Goal: Task Accomplishment & Management: Complete application form

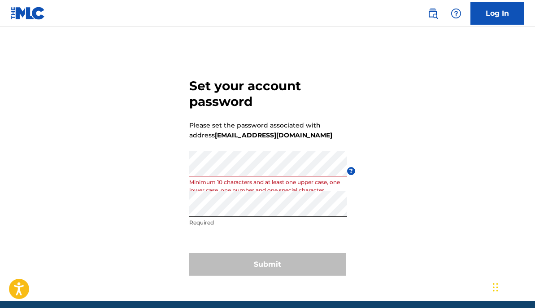
click at [236, 177] on div "Password Minimum 10 characters and at least one upper case, one lower case, one…" at bounding box center [268, 171] width 158 height 40
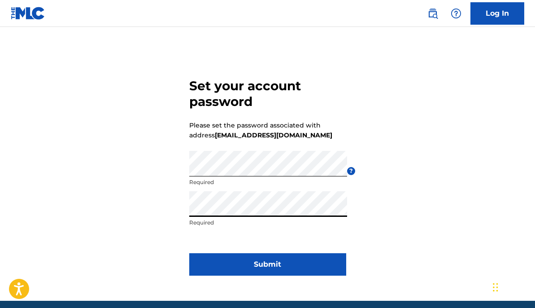
click button "Submit" at bounding box center [267, 264] width 157 height 22
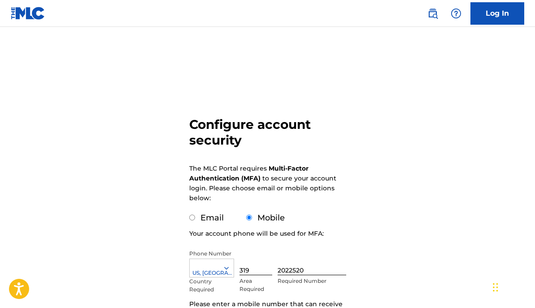
click at [259, 127] on h3 "Configure account security" at bounding box center [267, 132] width 157 height 31
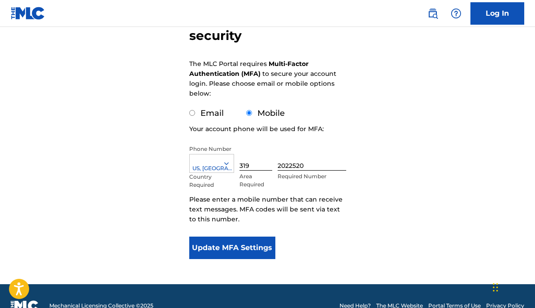
scroll to position [124, 0]
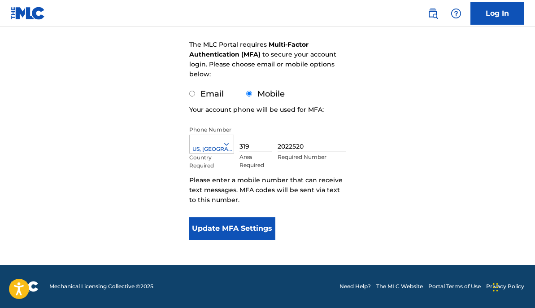
click at [209, 134] on div "[GEOGRAPHIC_DATA], [GEOGRAPHIC_DATA] +1 Country Required 319 Area Required 2022…" at bounding box center [267, 146] width 157 height 40
click at [207, 144] on div at bounding box center [212, 144] width 44 height 10
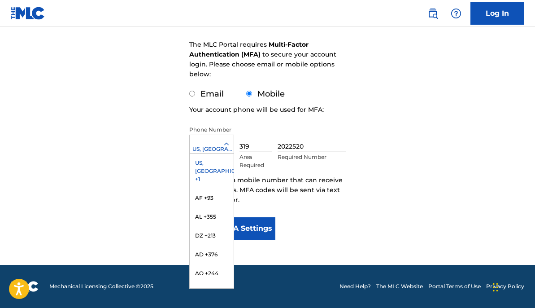
click at [207, 144] on div at bounding box center [212, 144] width 44 height 10
click at [206, 153] on div "US, [GEOGRAPHIC_DATA] +1" at bounding box center [212, 149] width 44 height 8
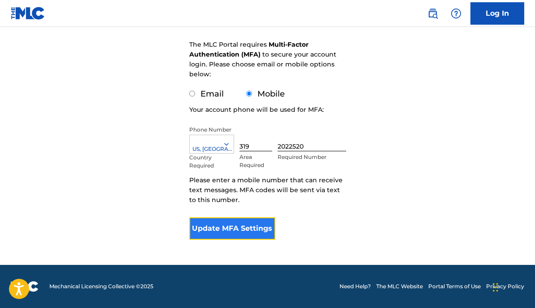
click at [220, 232] on button "Update MFA Settings" at bounding box center [232, 228] width 87 height 22
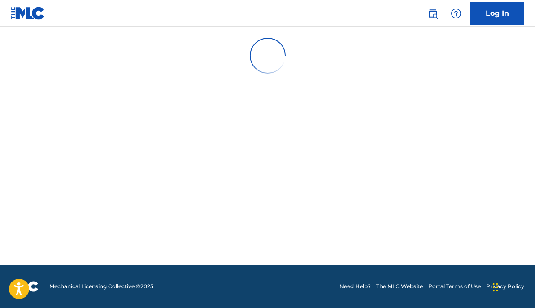
scroll to position [0, 0]
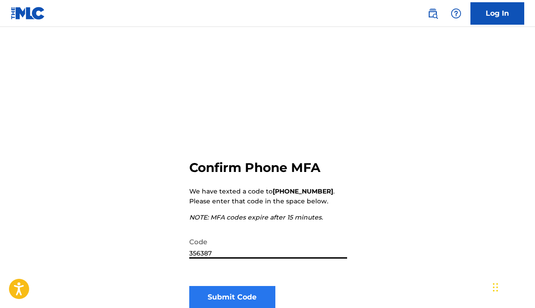
type input "356387"
click at [227, 289] on button "Submit Code" at bounding box center [232, 297] width 87 height 22
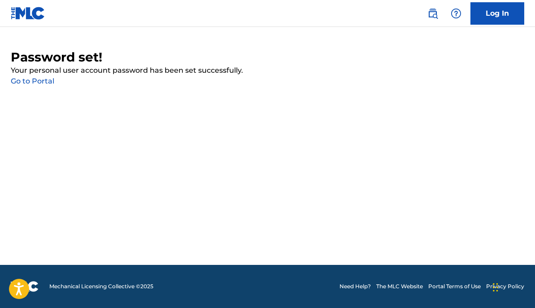
click at [32, 81] on link "Go to Portal" at bounding box center [33, 81] width 44 height 9
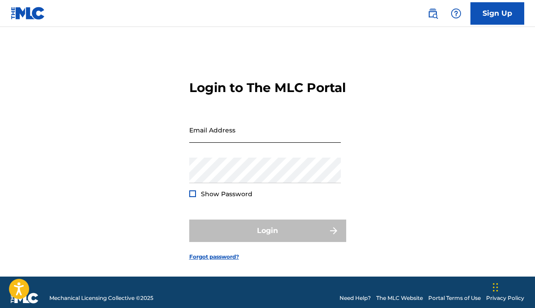
click at [207, 143] on input "Email Address" at bounding box center [265, 130] width 152 height 26
type input "[EMAIL_ADDRESS][DOMAIN_NAME]"
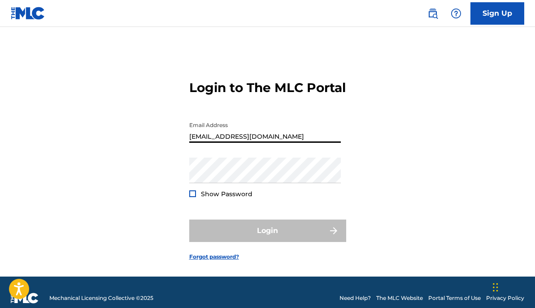
click at [225, 197] on div "Password Show Password" at bounding box center [265, 178] width 152 height 40
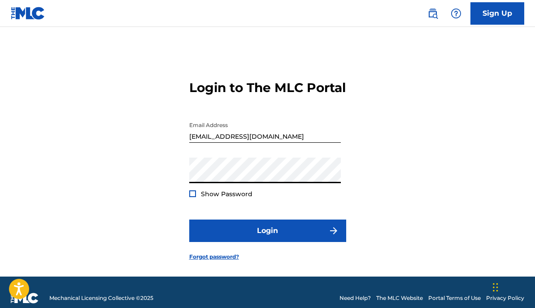
click at [189, 219] on button "Login" at bounding box center [267, 230] width 157 height 22
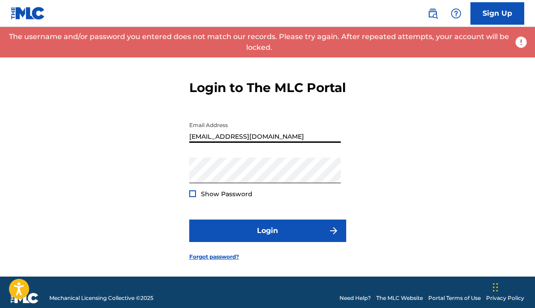
click at [234, 143] on input "[EMAIL_ADDRESS][DOMAIN_NAME]" at bounding box center [265, 130] width 152 height 26
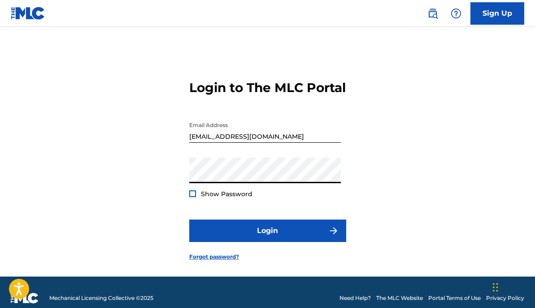
click at [189, 197] on div at bounding box center [192, 193] width 7 height 7
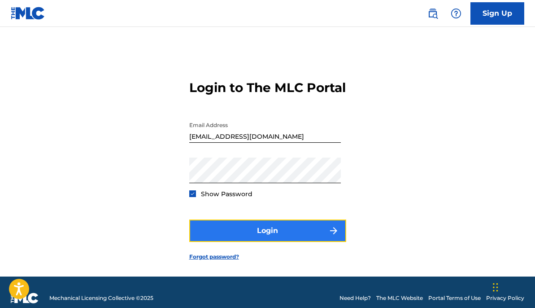
click at [221, 234] on button "Login" at bounding box center [267, 230] width 157 height 22
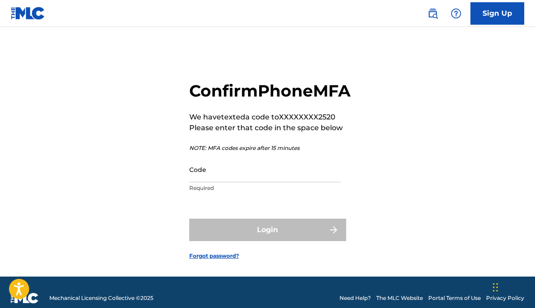
click at [219, 197] on div "Code Required" at bounding box center [265, 177] width 152 height 40
click at [207, 182] on input "Code" at bounding box center [265, 170] width 152 height 26
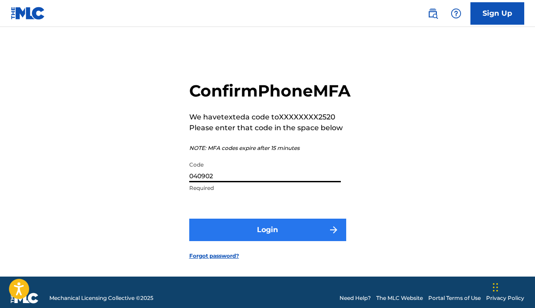
type input "040902"
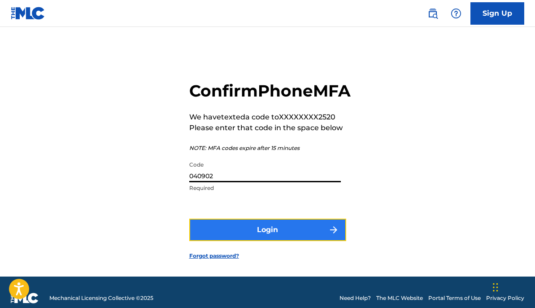
click at [219, 238] on button "Login" at bounding box center [267, 230] width 157 height 22
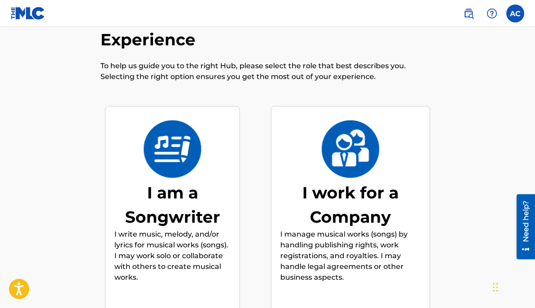
click at [228, 167] on div "I am a Songwriter I write music, melody, and/or lyrics for musical works (songs…" at bounding box center [172, 219] width 116 height 184
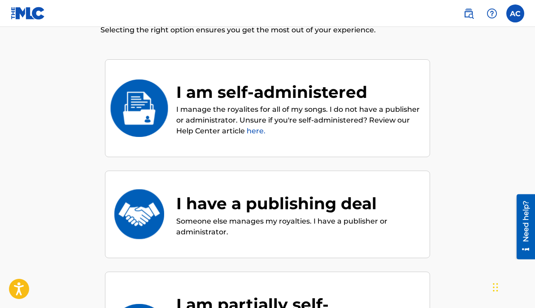
scroll to position [94, 0]
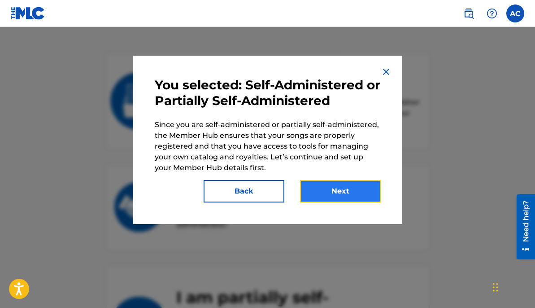
click at [341, 191] on button "Next" at bounding box center [340, 191] width 81 height 22
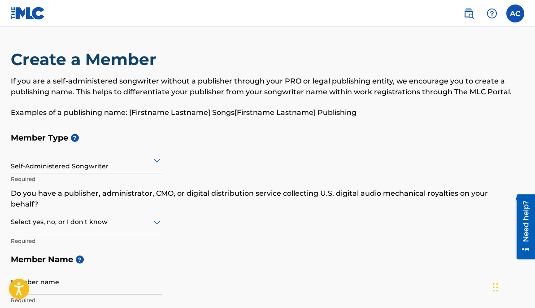
click at [132, 162] on div at bounding box center [87, 159] width 152 height 11
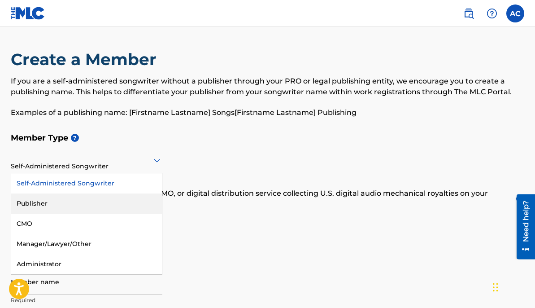
click at [67, 201] on div "Publisher" at bounding box center [86, 203] width 151 height 20
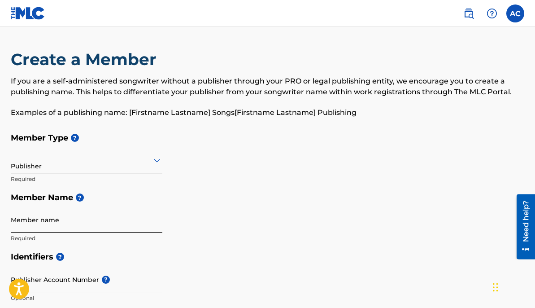
click at [46, 219] on input "Member name" at bounding box center [87, 220] width 152 height 26
click at [23, 211] on input "Member name" at bounding box center [87, 220] width 152 height 26
click at [207, 231] on div "Member Type ? Publisher Required Member Name ? Member name Required" at bounding box center [268, 187] width 514 height 119
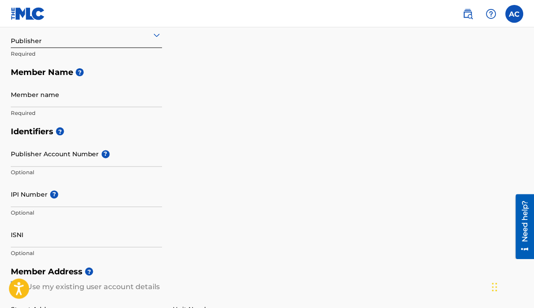
scroll to position [144, 0]
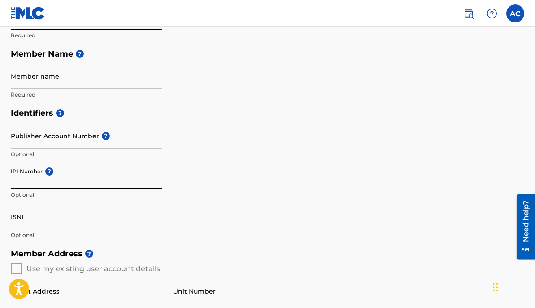
click at [53, 186] on input "IPI Number ?" at bounding box center [87, 176] width 152 height 26
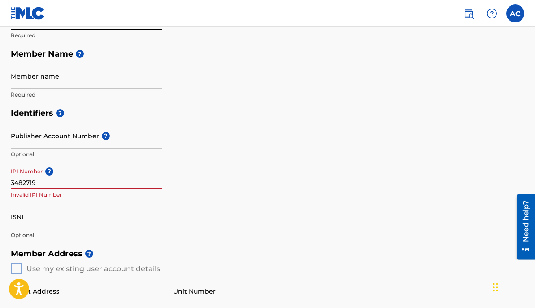
click at [40, 215] on input "ISNI" at bounding box center [87, 217] width 152 height 26
click at [257, 208] on div "Identifiers ? Publisher Account Number ? Optional IPI Number ? 3482719 Invalid …" at bounding box center [268, 174] width 514 height 140
click at [72, 178] on input "3482719" at bounding box center [87, 176] width 152 height 26
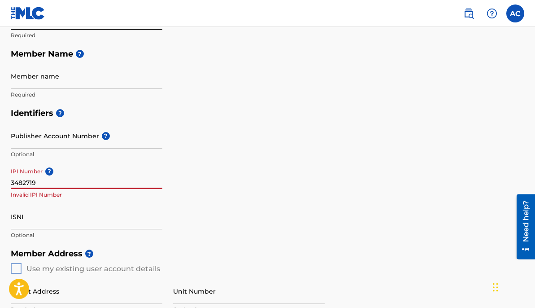
paste input "01190526953"
click at [15, 180] on input "01190526953" at bounding box center [87, 176] width 152 height 26
click at [54, 180] on input "01190526953" at bounding box center [87, 176] width 152 height 26
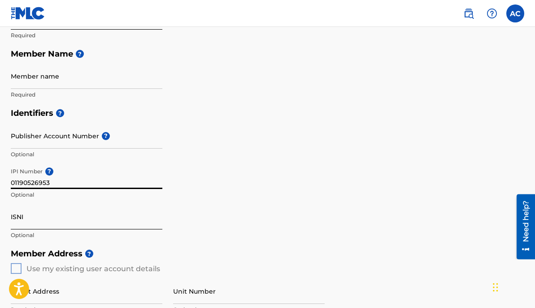
type input "01190526953"
click at [17, 228] on input "ISNI" at bounding box center [87, 217] width 152 height 26
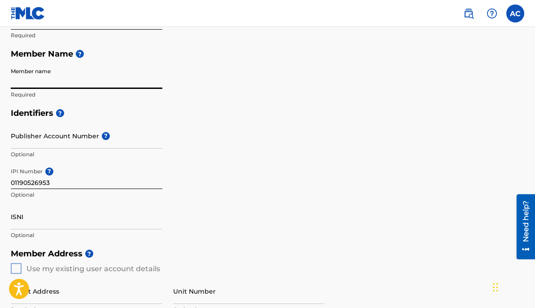
click at [64, 74] on input "Member name" at bounding box center [87, 76] width 152 height 26
click at [105, 55] on h5 "Member Name ?" at bounding box center [268, 53] width 514 height 19
click at [20, 77] on input "Member name" at bounding box center [87, 76] width 152 height 26
type input "Tone Da Boss"
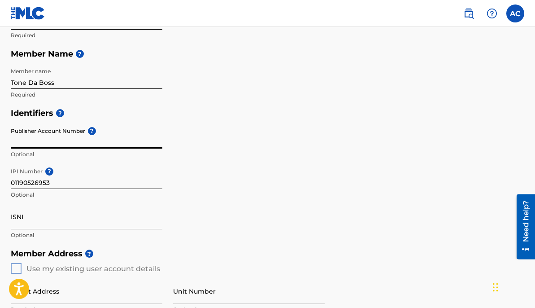
click at [85, 128] on input "Publisher Account Number ?" at bounding box center [87, 136] width 152 height 26
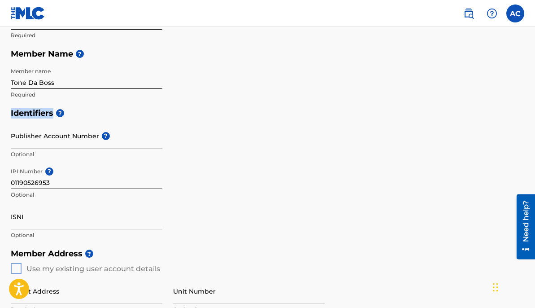
drag, startPoint x: 535, startPoint y: 98, endPoint x: 534, endPoint y: 115, distance: 17.1
click at [534, 115] on div "Create a Member If you are a self-administered songwriter without a publisher t…" at bounding box center [267, 238] width 535 height 665
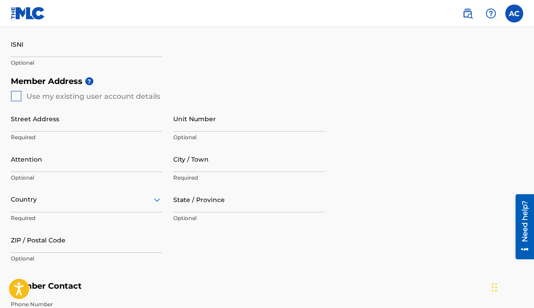
scroll to position [320, 0]
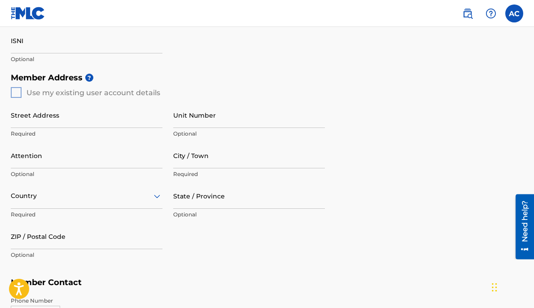
drag, startPoint x: 85, startPoint y: 143, endPoint x: 82, endPoint y: 139, distance: 5.4
click at [82, 139] on div "Street Address Required Unit Number Optional Attention Optional City / Town Req…" at bounding box center [168, 183] width 314 height 171
drag, startPoint x: 82, startPoint y: 139, endPoint x: 49, endPoint y: 120, distance: 37.2
click at [50, 121] on div "Street Address Required" at bounding box center [87, 122] width 152 height 40
click at [19, 90] on div "Member Address ? Use my existing user account details Street Address Required U…" at bounding box center [267, 170] width 512 height 205
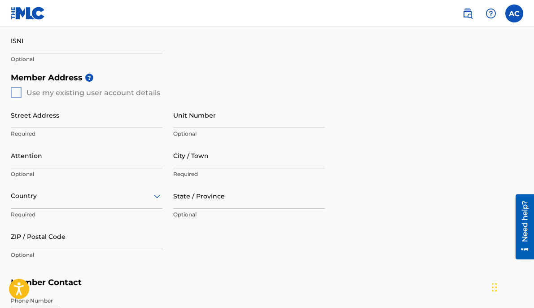
click at [19, 90] on div "Member Address ? Use my existing user account details Street Address Required U…" at bounding box center [267, 170] width 512 height 205
click at [12, 92] on div "Member Address ? Use my existing user account details Street Address Required U…" at bounding box center [267, 170] width 512 height 205
click at [24, 93] on div "Member Address ? Use my existing user account details Street Address Required U…" at bounding box center [267, 170] width 512 height 205
click at [50, 94] on div "Member Address ? Use my existing user account details Street Address Required U…" at bounding box center [267, 170] width 512 height 205
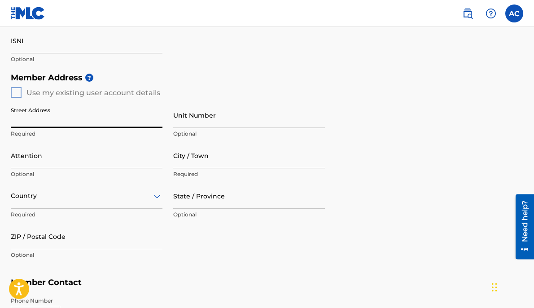
click at [35, 115] on input "Street Address" at bounding box center [87, 115] width 152 height 26
type input "[STREET_ADDRESS]"
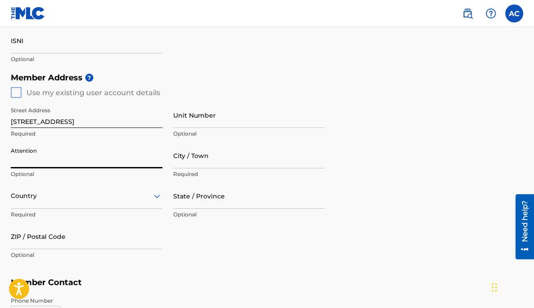
click at [97, 165] on input "Attention" at bounding box center [87, 156] width 152 height 26
click at [326, 170] on div "Member Address ? Use my existing user account details Street Address [STREET_AD…" at bounding box center [267, 170] width 512 height 205
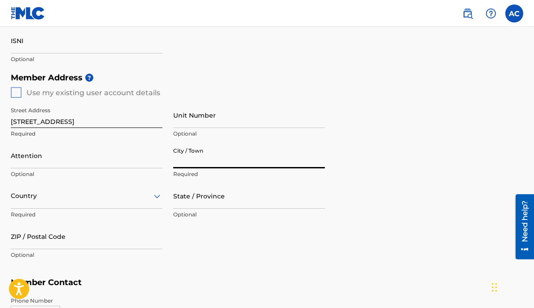
click at [218, 160] on input "City / Town" at bounding box center [249, 156] width 152 height 26
type input "[GEOGRAPHIC_DATA]"
type input "[PERSON_NAME]"
type input "[GEOGRAPHIC_DATA]"
type input "IA"
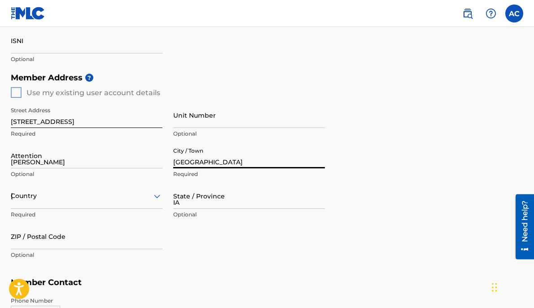
type input "52405-2372"
type input "319"
type input "2022520"
type input "[EMAIL_ADDRESS][DOMAIN_NAME]"
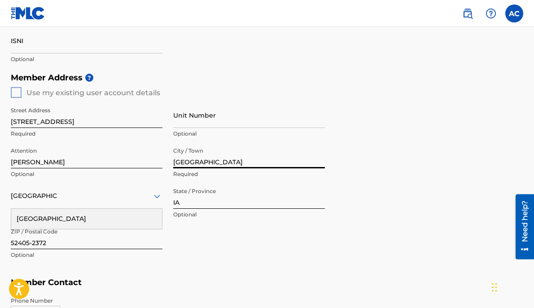
click at [399, 183] on div "Member Address ? Use my existing user account details Street Address [STREET_AD…" at bounding box center [267, 170] width 512 height 205
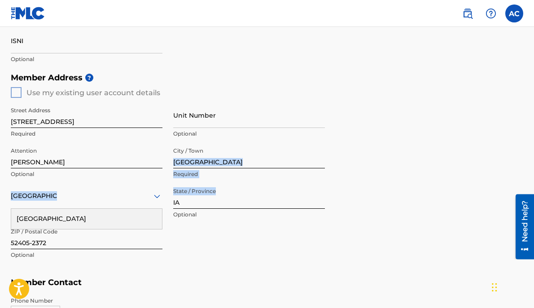
drag, startPoint x: 533, startPoint y: 165, endPoint x: 534, endPoint y: 196, distance: 31.0
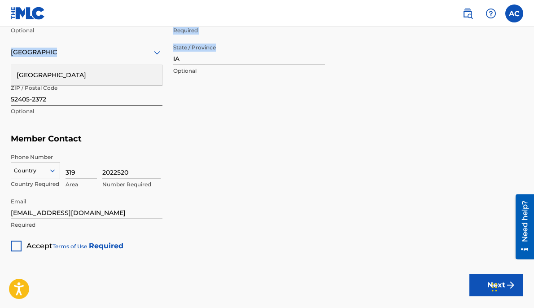
scroll to position [467, 0]
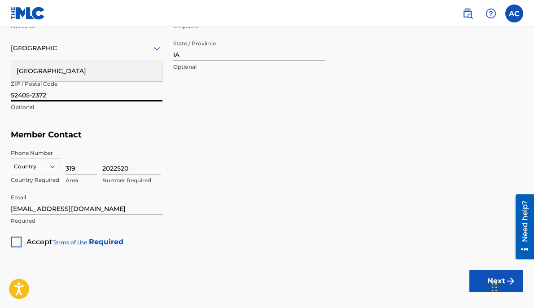
click at [88, 92] on input "52405-2372" at bounding box center [87, 89] width 152 height 26
type input "52404"
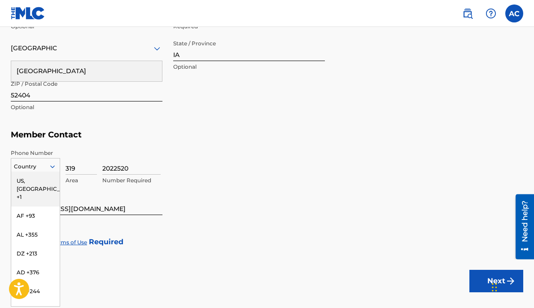
click at [51, 166] on icon at bounding box center [52, 166] width 4 height 3
click at [35, 184] on div "US, [GEOGRAPHIC_DATA] +1" at bounding box center [35, 188] width 48 height 35
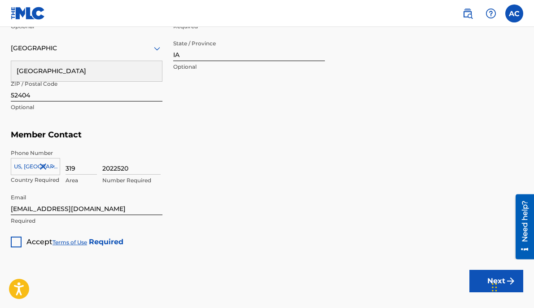
click at [14, 239] on div at bounding box center [16, 241] width 11 height 11
click at [492, 280] on div "Chat Widget" at bounding box center [511, 286] width 45 height 43
click at [474, 279] on button "Next" at bounding box center [496, 281] width 54 height 22
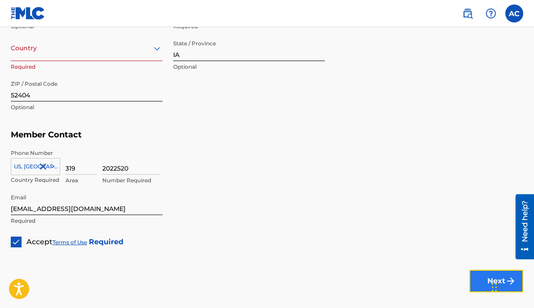
click at [471, 274] on button "Next" at bounding box center [496, 281] width 54 height 22
click at [113, 57] on div "Country" at bounding box center [87, 48] width 152 height 26
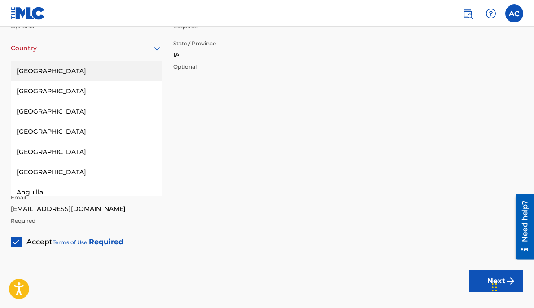
click at [74, 74] on div "[GEOGRAPHIC_DATA]" at bounding box center [86, 71] width 151 height 20
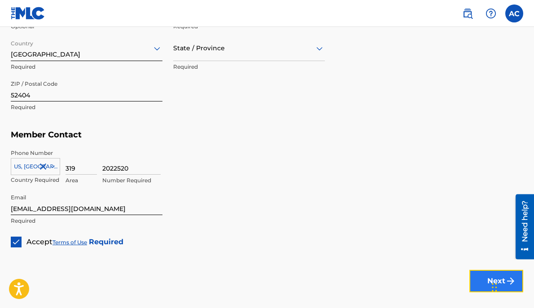
click at [471, 275] on button "Next" at bounding box center [496, 281] width 54 height 22
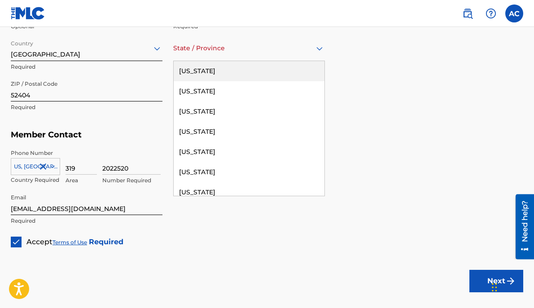
click at [259, 53] on div at bounding box center [249, 48] width 152 height 11
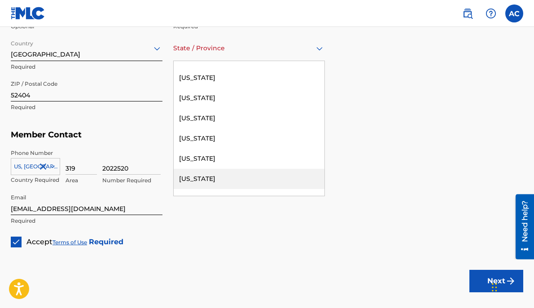
scroll to position [236, 0]
click at [190, 179] on div "[US_STATE]" at bounding box center [249, 179] width 151 height 20
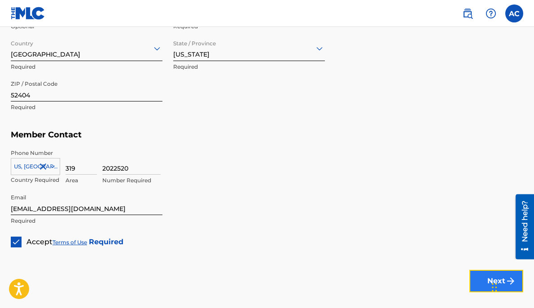
click at [476, 279] on button "Next" at bounding box center [496, 281] width 54 height 22
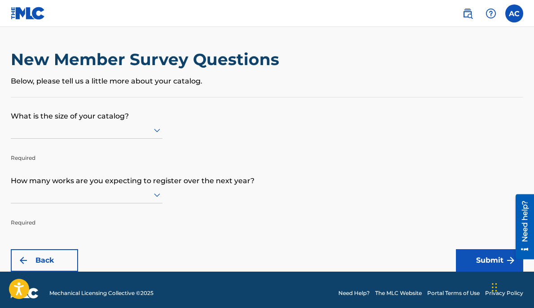
click at [113, 93] on div "New Member Survey Questions Below, please tell us a little more about your cata…" at bounding box center [267, 73] width 512 height 48
click at [84, 131] on div at bounding box center [87, 129] width 152 height 11
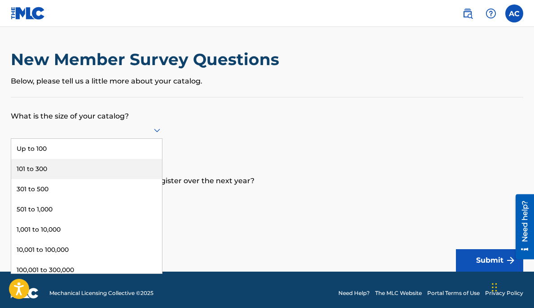
click at [59, 174] on div "101 to 300" at bounding box center [86, 169] width 151 height 20
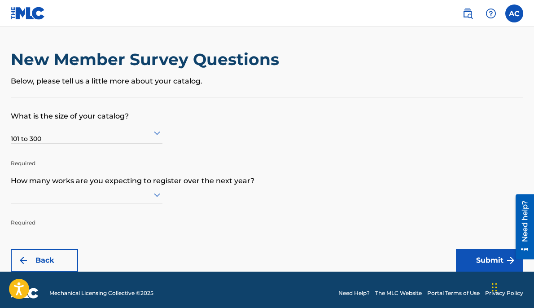
scroll to position [7, 0]
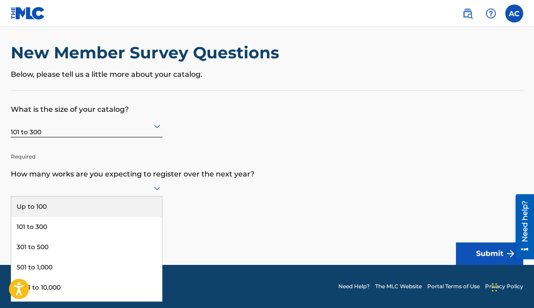
click at [40, 194] on div at bounding box center [87, 188] width 152 height 17
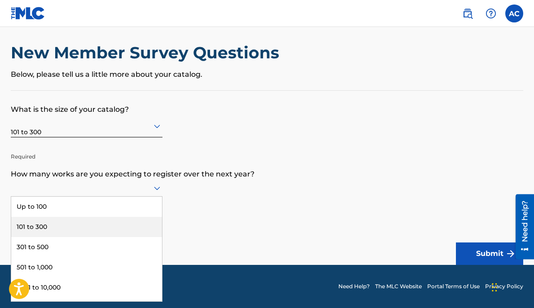
click at [40, 224] on div "101 to 300" at bounding box center [86, 227] width 151 height 20
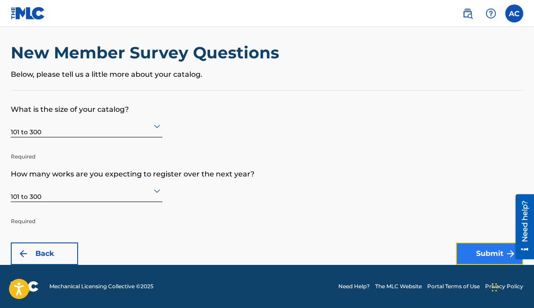
click at [461, 245] on button "Submit" at bounding box center [489, 253] width 67 height 22
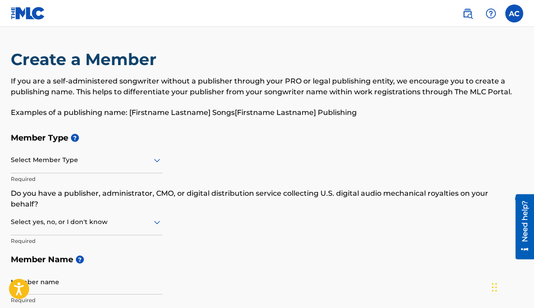
click at [54, 176] on p "Required" at bounding box center [87, 179] width 152 height 8
click at [49, 167] on div "Select Member Type" at bounding box center [87, 161] width 152 height 26
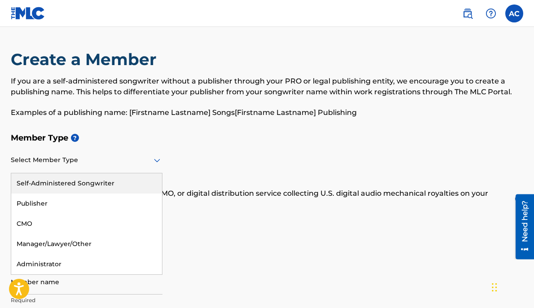
click at [53, 191] on div "Self-Administered Songwriter" at bounding box center [86, 183] width 151 height 20
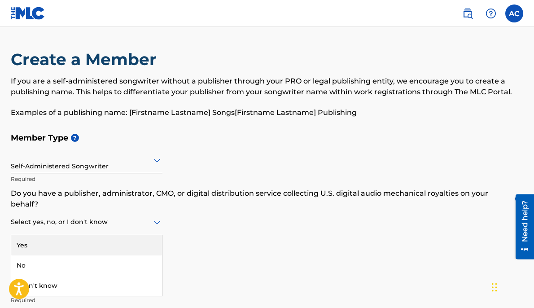
click at [39, 215] on div "Select yes, no, or I don't know" at bounding box center [87, 223] width 152 height 26
click at [37, 240] on div "Yes" at bounding box center [86, 245] width 151 height 20
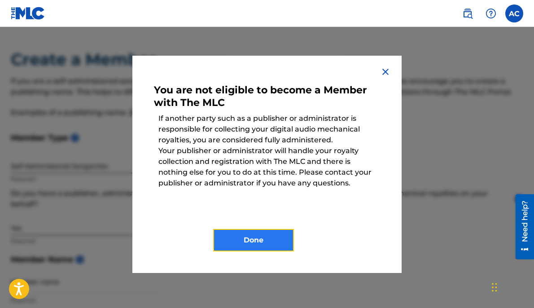
click at [252, 235] on button "Done" at bounding box center [253, 240] width 81 height 22
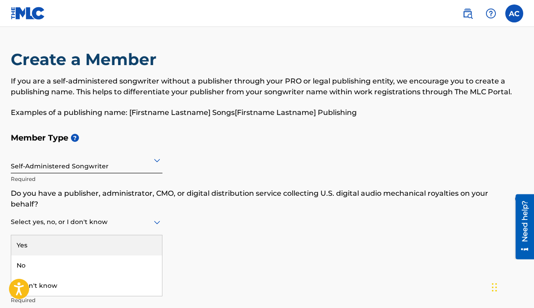
click at [146, 224] on div at bounding box center [87, 221] width 152 height 11
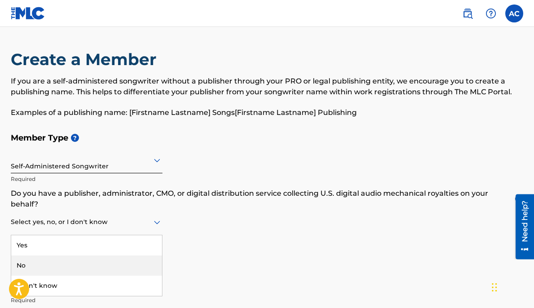
click at [80, 258] on div "No" at bounding box center [86, 265] width 151 height 20
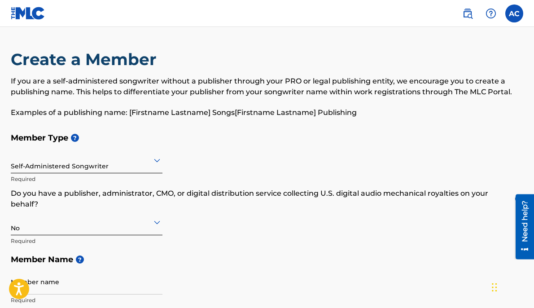
click at [205, 230] on div "Member Type ? Self-Administered Songwriter Required Do you have a publisher, ad…" at bounding box center [267, 218] width 512 height 181
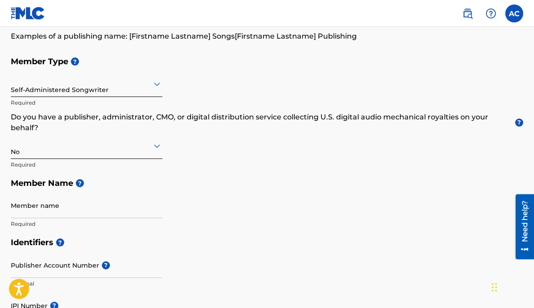
scroll to position [108, 0]
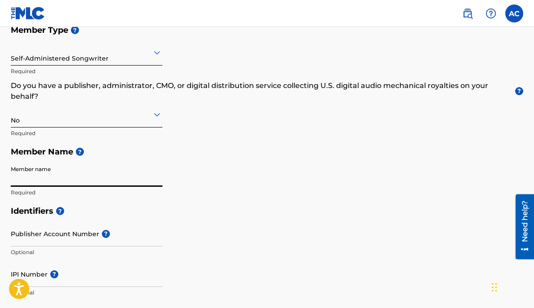
click at [68, 170] on input "Member name" at bounding box center [87, 174] width 152 height 26
click at [84, 177] on input "Member name" at bounding box center [87, 174] width 152 height 26
type input "Tone Da Boss"
click at [266, 168] on div "Member Type ? Self-Administered Songwriter Required Do you have a publisher, ad…" at bounding box center [267, 111] width 512 height 181
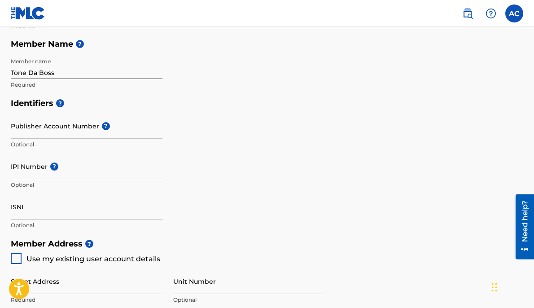
scroll to position [233, 0]
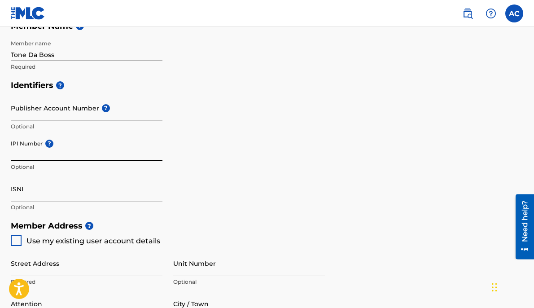
click at [75, 145] on input "IPI Number ?" at bounding box center [87, 149] width 152 height 26
type input "01190526953"
click at [83, 173] on div "IPI Number ? 01190526953 Optional" at bounding box center [87, 156] width 152 height 40
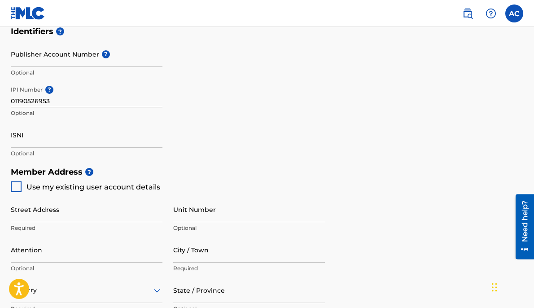
scroll to position [305, 0]
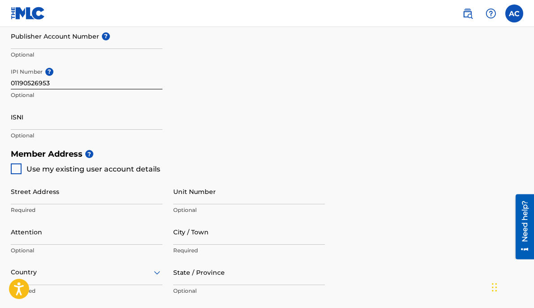
click at [17, 166] on div at bounding box center [16, 168] width 11 height 11
type input "[STREET_ADDRESS]"
type input "[GEOGRAPHIC_DATA]"
type input "52404"
type input "319"
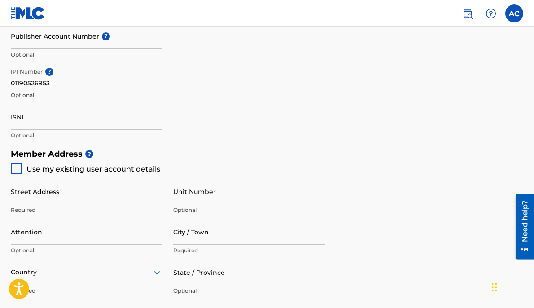
type input "2022520"
type input "[EMAIL_ADDRESS][DOMAIN_NAME]"
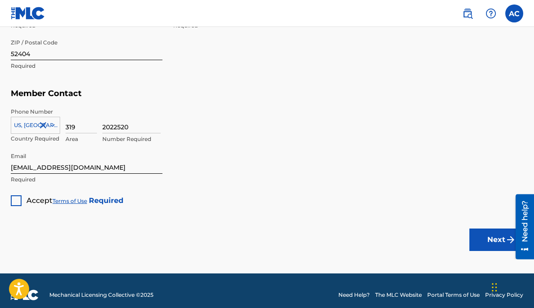
scroll to position [578, 0]
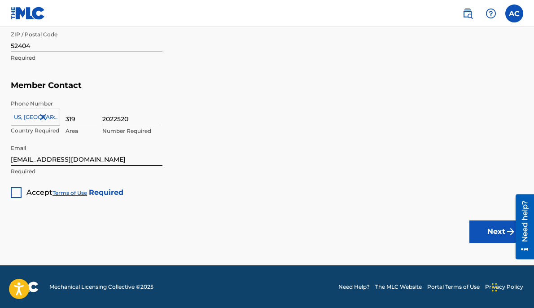
click at [17, 193] on div at bounding box center [16, 192] width 11 height 11
click at [472, 226] on button "Next" at bounding box center [496, 231] width 54 height 22
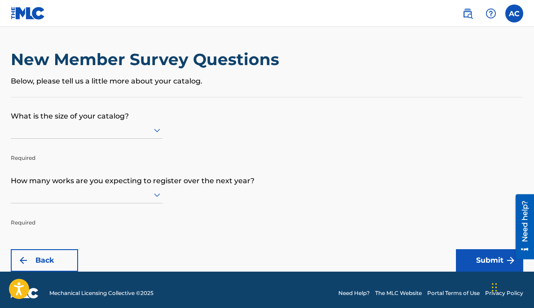
click at [98, 128] on div at bounding box center [87, 129] width 152 height 11
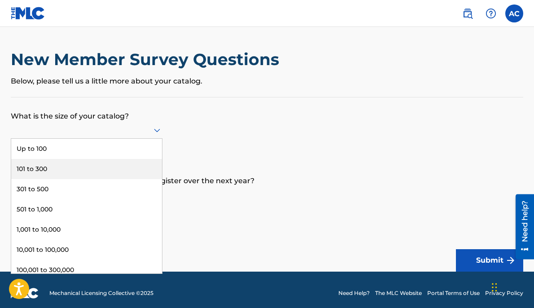
click at [44, 167] on div "101 to 300" at bounding box center [86, 169] width 151 height 20
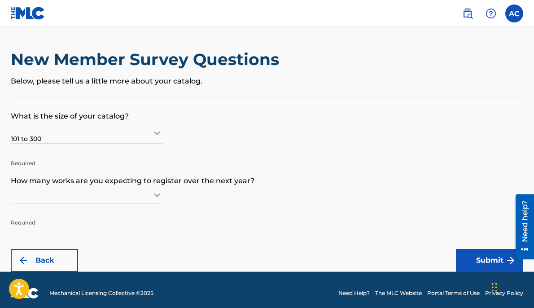
click at [32, 203] on div "Required" at bounding box center [87, 206] width 152 height 40
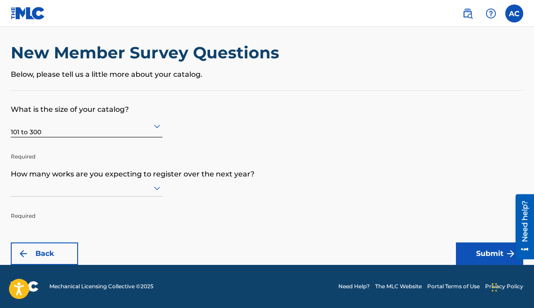
click at [31, 197] on div at bounding box center [87, 188] width 152 height 17
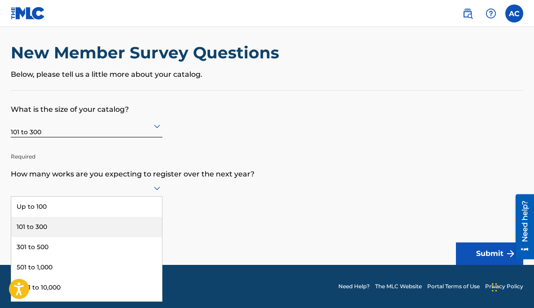
click at [35, 225] on div "101 to 300" at bounding box center [86, 227] width 151 height 20
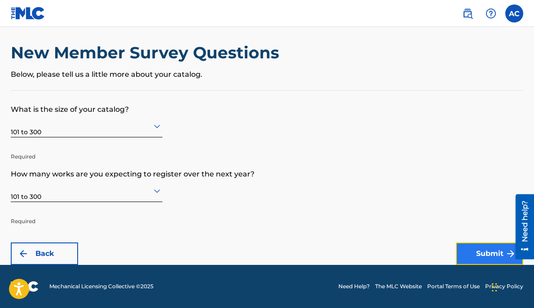
click at [480, 247] on button "Submit" at bounding box center [489, 253] width 67 height 22
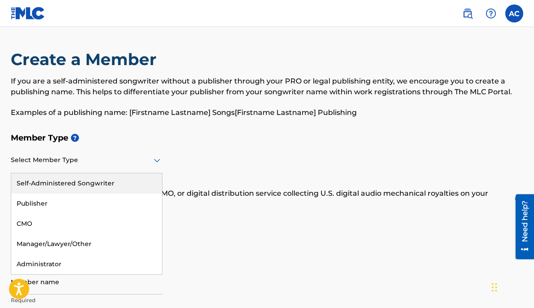
click at [64, 154] on div at bounding box center [87, 159] width 152 height 11
click at [51, 185] on div "Self-Administered Songwriter" at bounding box center [86, 183] width 151 height 20
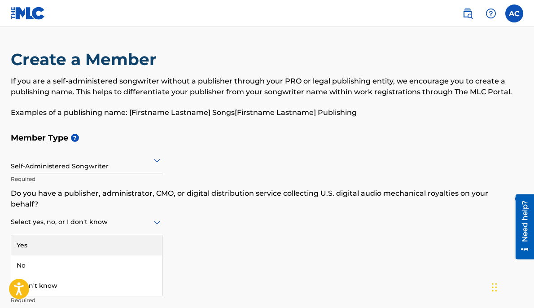
click at [39, 217] on div at bounding box center [87, 221] width 152 height 11
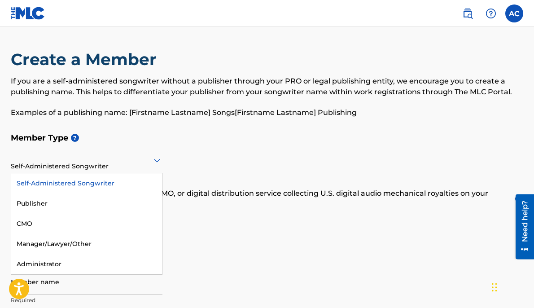
click at [65, 160] on div at bounding box center [87, 159] width 152 height 11
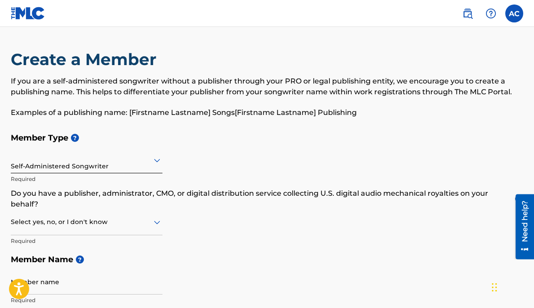
click at [65, 160] on div at bounding box center [87, 159] width 152 height 11
click at [43, 223] on div at bounding box center [87, 221] width 152 height 11
click at [34, 259] on div "No" at bounding box center [86, 265] width 151 height 20
click at [199, 243] on div "Member Type ? Self-Administered Songwriter Required Do you have a publisher, ad…" at bounding box center [267, 218] width 512 height 181
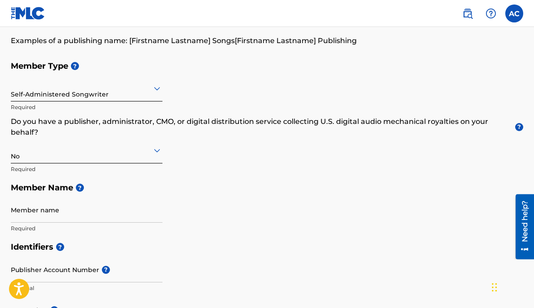
scroll to position [90, 0]
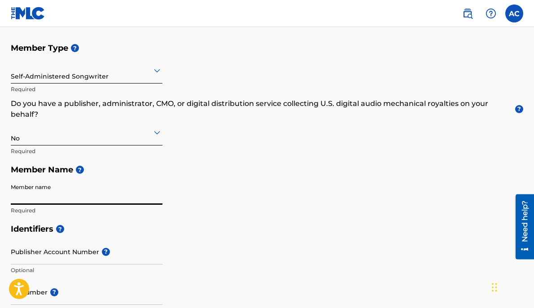
click at [55, 195] on input "Member name" at bounding box center [87, 192] width 152 height 26
type input "Tone Da Boss"
click at [242, 207] on div "Member Type ? Self-Administered Songwriter Required Do you have a publisher, ad…" at bounding box center [267, 129] width 512 height 181
click at [189, 225] on h5 "Identifiers ?" at bounding box center [267, 228] width 512 height 19
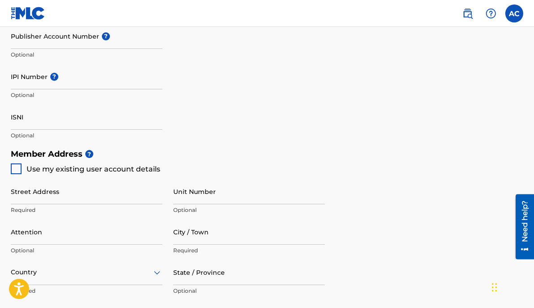
scroll to position [287, 0]
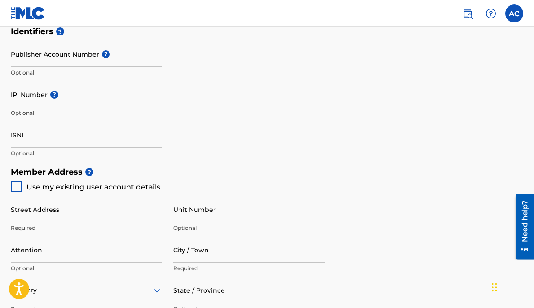
click at [76, 190] on span "Use my existing user account details" at bounding box center [93, 187] width 134 height 9
type input "[STREET_ADDRESS]"
type input "[GEOGRAPHIC_DATA]"
type input "52404"
type input "319"
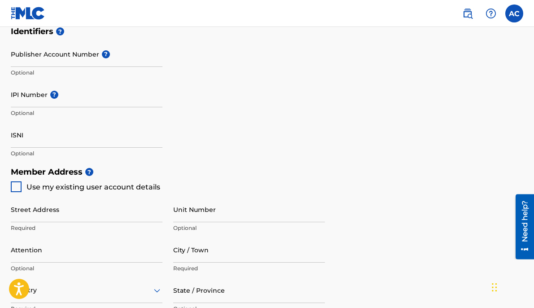
type input "2022520"
type input "[EMAIL_ADDRESS][DOMAIN_NAME]"
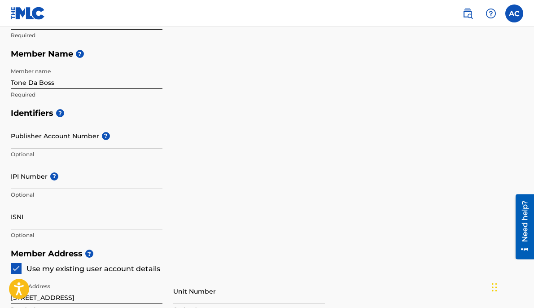
scroll to position [138, 0]
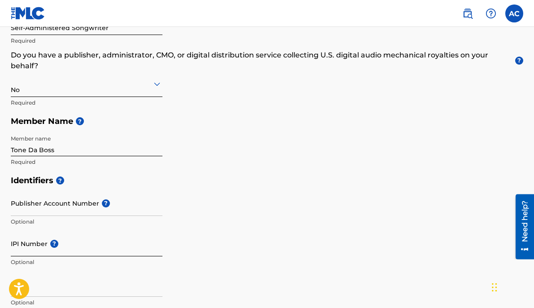
click at [151, 246] on input "IPI Number ?" at bounding box center [87, 244] width 152 height 26
type input "01190526953"
click at [245, 245] on div "Identifiers ? Publisher Account Number ? Optional IPI Number ? 01190526953 Opti…" at bounding box center [267, 241] width 512 height 140
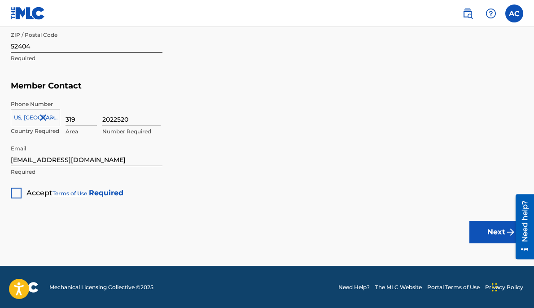
scroll to position [578, 0]
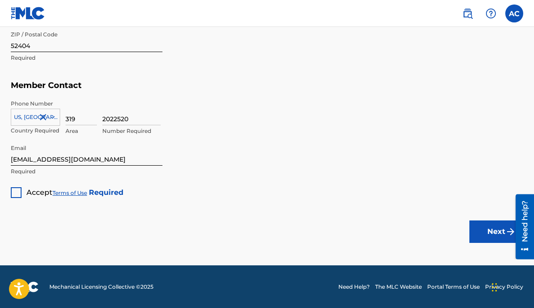
click at [23, 191] on div "Accept Terms of Use Required" at bounding box center [67, 189] width 113 height 18
click at [19, 191] on div at bounding box center [16, 192] width 11 height 11
click at [482, 224] on button "Next" at bounding box center [496, 231] width 54 height 22
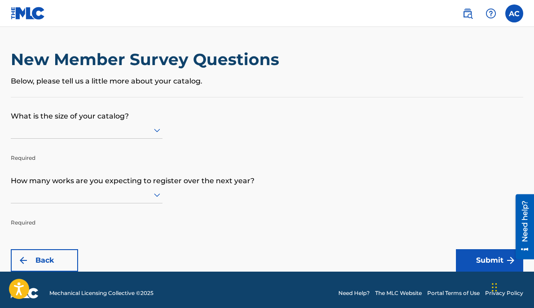
click at [101, 118] on p "What is the size of your catalog?" at bounding box center [267, 109] width 512 height 24
click at [88, 131] on div at bounding box center [87, 129] width 152 height 11
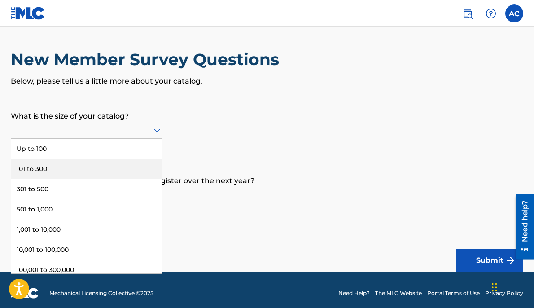
click at [53, 163] on div "101 to 300" at bounding box center [86, 169] width 151 height 20
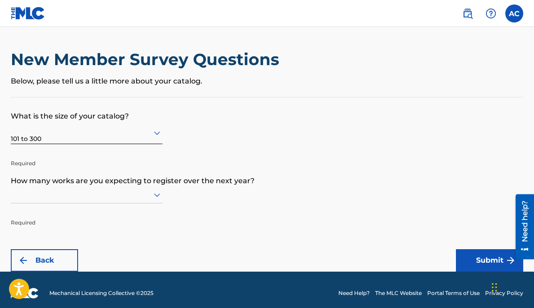
scroll to position [7, 0]
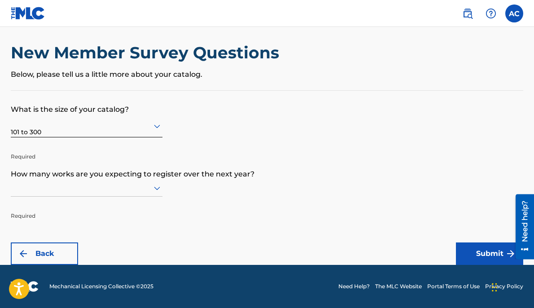
click at [34, 197] on div at bounding box center [87, 188] width 152 height 17
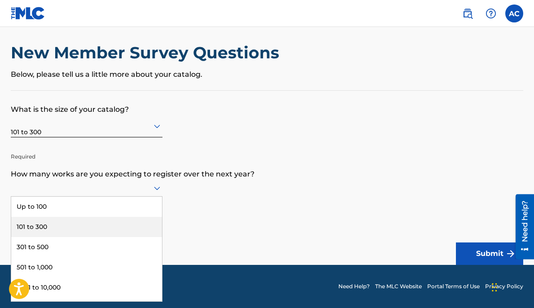
click at [38, 224] on div "101 to 300" at bounding box center [86, 227] width 151 height 20
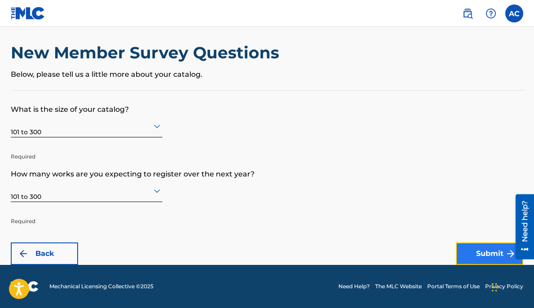
click at [479, 249] on button "Submit" at bounding box center [489, 253] width 67 height 22
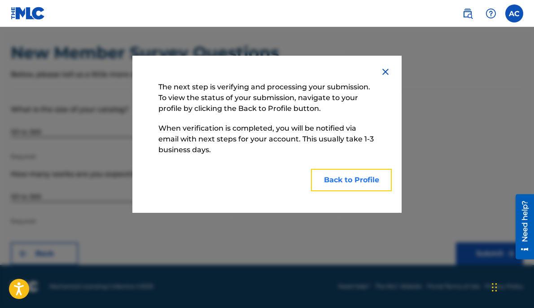
click at [333, 185] on button "Back to Profile" at bounding box center [351, 180] width 81 height 22
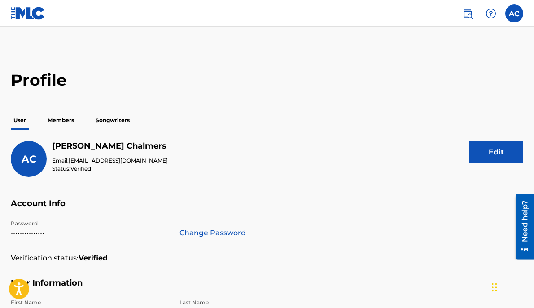
click at [66, 117] on p "Members" at bounding box center [61, 120] width 32 height 19
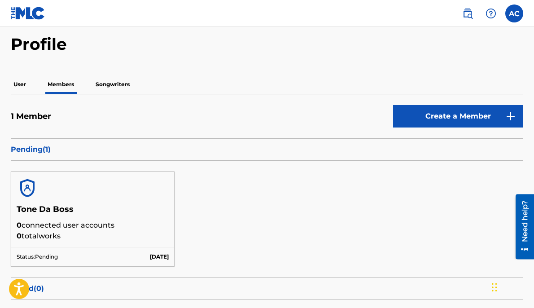
scroll to position [54, 0]
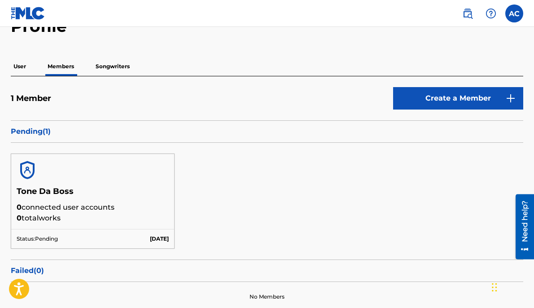
click at [115, 66] on p "Songwriters" at bounding box center [112, 66] width 39 height 19
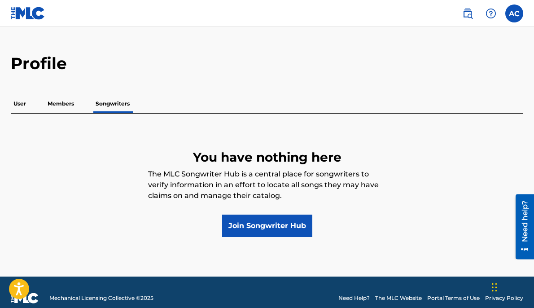
scroll to position [18, 0]
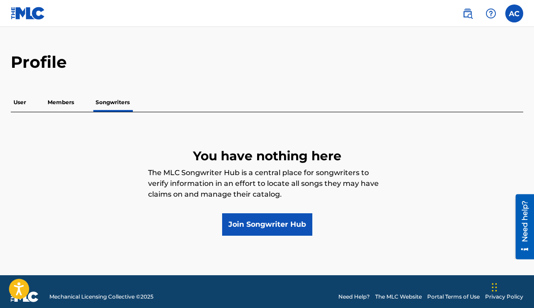
click at [237, 208] on p "The MLC Songwriter Hub is a central place for songwriters to verify information…" at bounding box center [267, 190] width 238 height 46
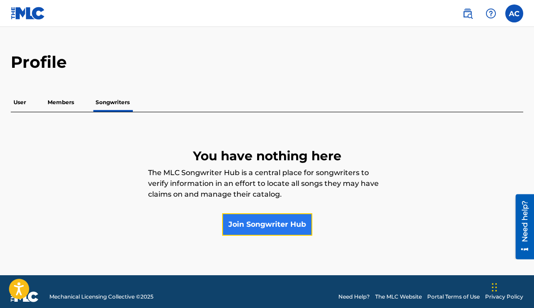
click at [239, 221] on link "Join Songwriter Hub" at bounding box center [267, 224] width 90 height 22
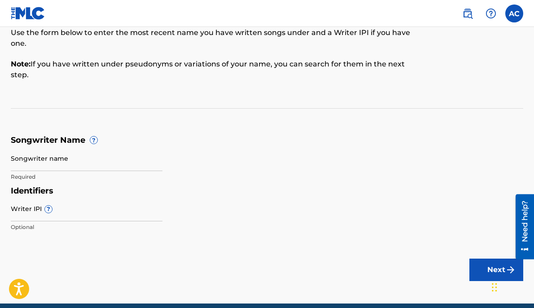
scroll to position [90, 0]
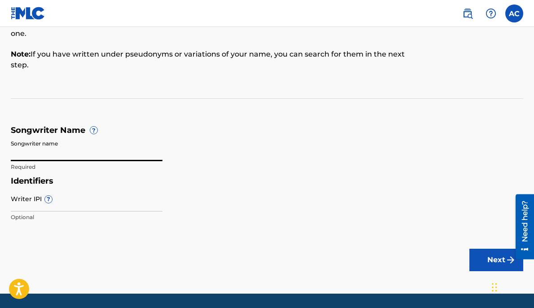
click at [102, 150] on input "Songwriter name" at bounding box center [87, 149] width 152 height 26
type input "[PERSON_NAME]"
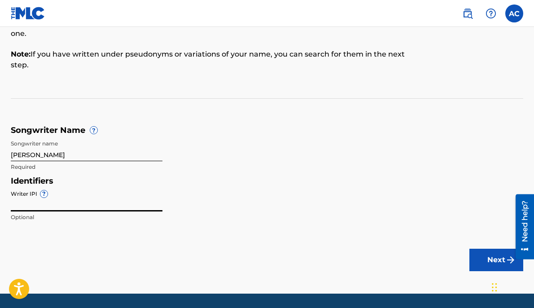
click at [16, 201] on input "Writer IPI ?" at bounding box center [87, 199] width 152 height 26
paste input "00586351718"
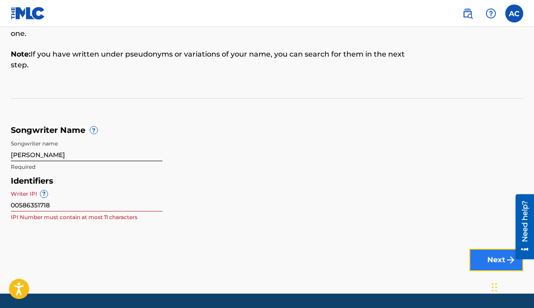
click at [496, 255] on button "Next" at bounding box center [496, 260] width 54 height 22
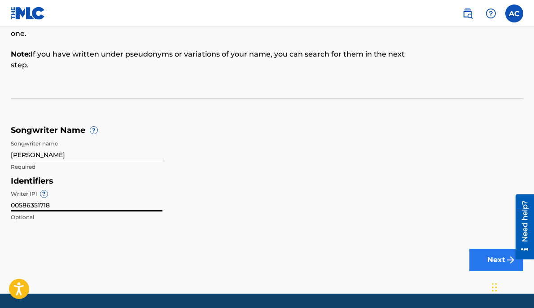
type input "00586351718"
click at [483, 264] on button "Next" at bounding box center [496, 260] width 54 height 22
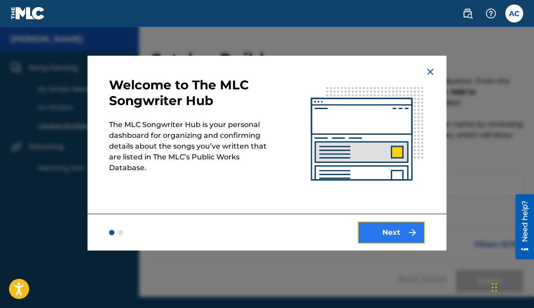
click at [390, 236] on button "Next" at bounding box center [391, 232] width 67 height 22
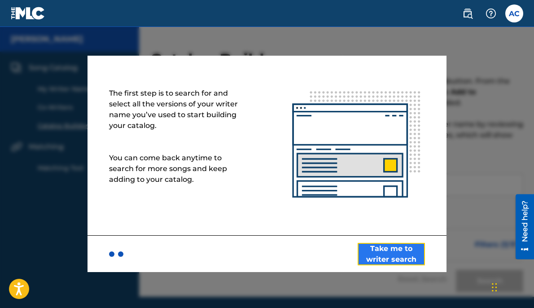
click at [380, 257] on button "Take me to writer search" at bounding box center [391, 254] width 67 height 22
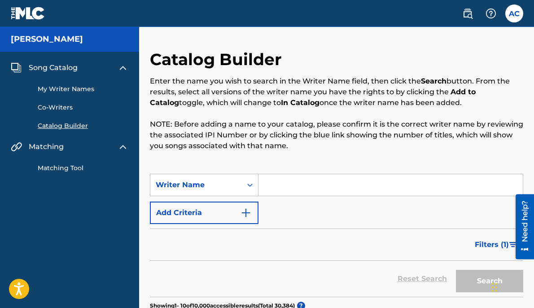
click at [266, 181] on input "Search Form" at bounding box center [390, 185] width 264 height 22
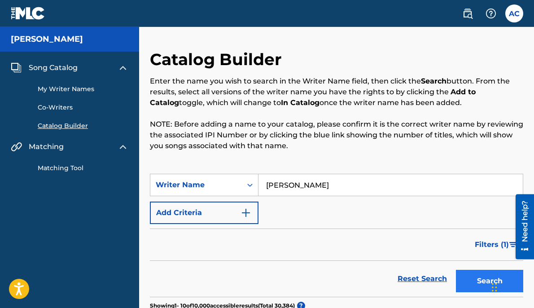
type input "[PERSON_NAME]"
click at [463, 280] on button "Search" at bounding box center [489, 281] width 67 height 22
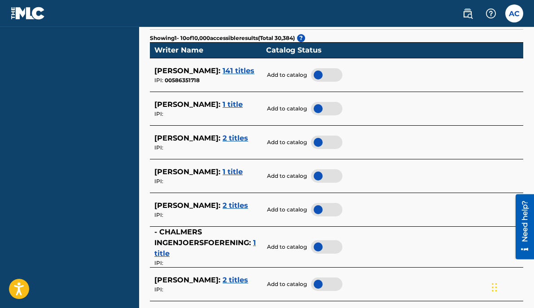
scroll to position [269, 0]
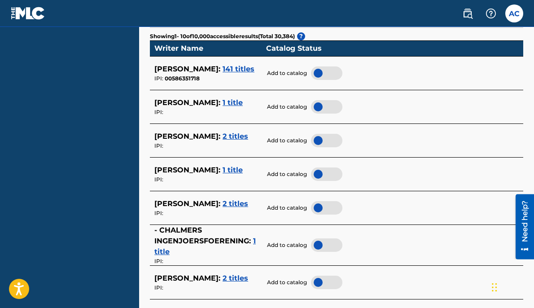
click at [329, 75] on div at bounding box center [326, 72] width 31 height 13
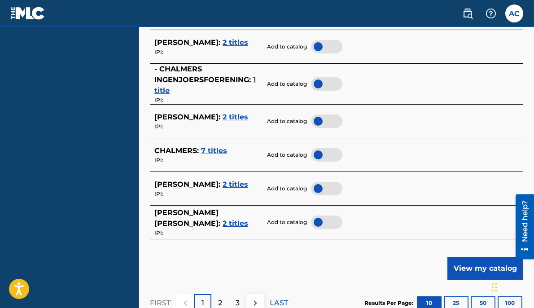
scroll to position [431, 0]
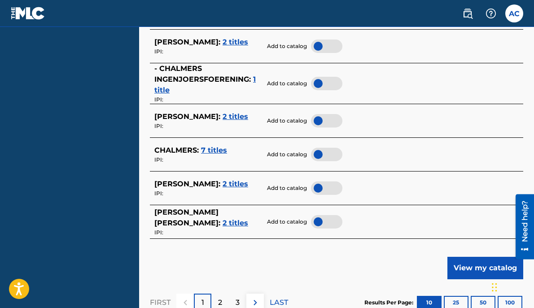
click at [331, 192] on div at bounding box center [326, 187] width 31 height 13
click at [324, 220] on div at bounding box center [326, 221] width 31 height 13
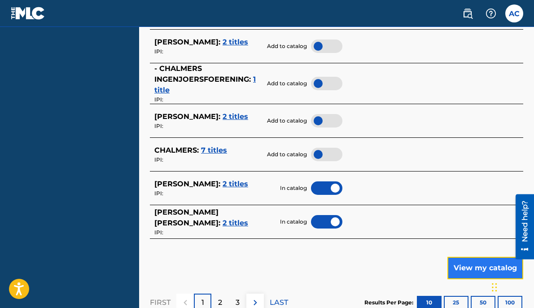
click at [463, 265] on button "View my catalog" at bounding box center [485, 268] width 76 height 22
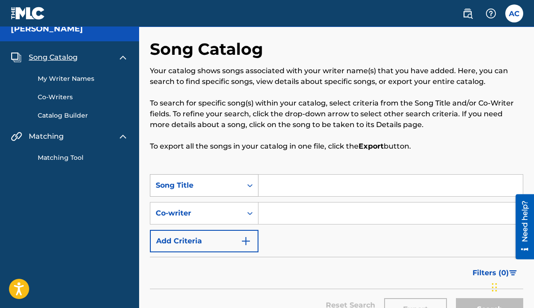
click at [251, 197] on div "Song Title" at bounding box center [204, 185] width 109 height 22
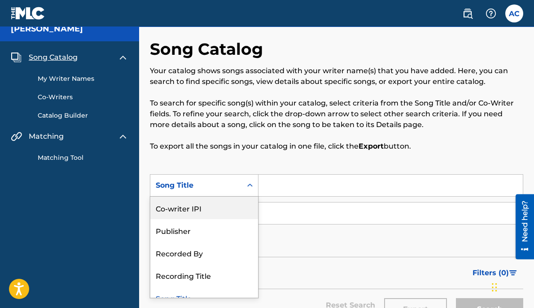
scroll to position [12, 0]
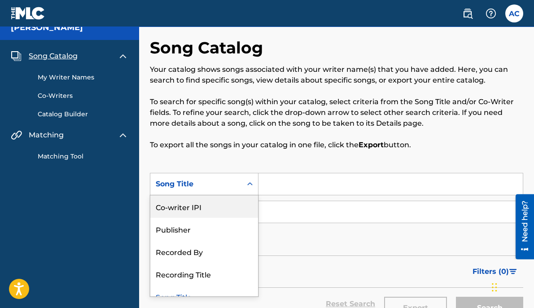
click at [303, 181] on input "Search Form" at bounding box center [390, 184] width 264 height 22
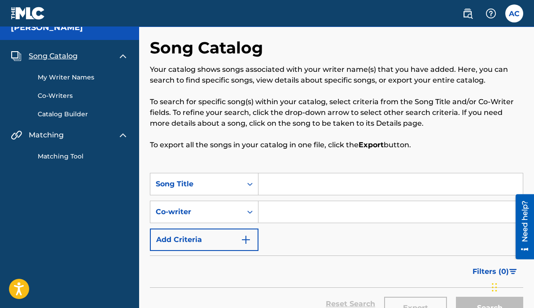
click at [303, 181] on input "Search Form" at bounding box center [390, 184] width 264 height 22
type input "A"
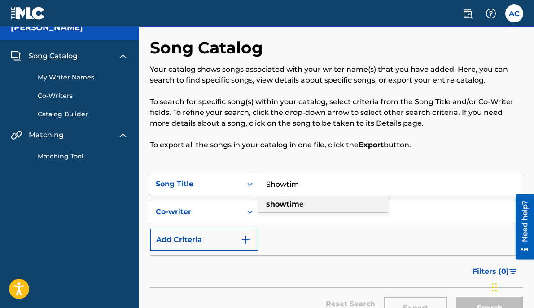
click at [291, 207] on strong "showtim" at bounding box center [282, 204] width 33 height 9
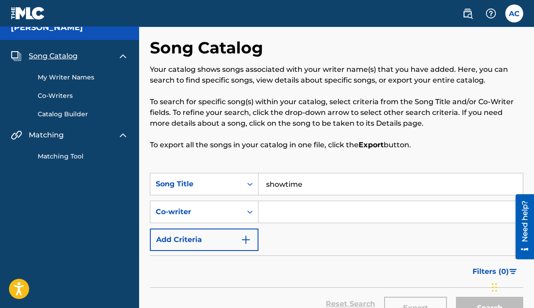
click at [338, 253] on form "SearchWithCriteriafa666b8e-0013-465e-a210-74a3b7bc9042 Song Title showtime Sear…" at bounding box center [336, 250] width 373 height 155
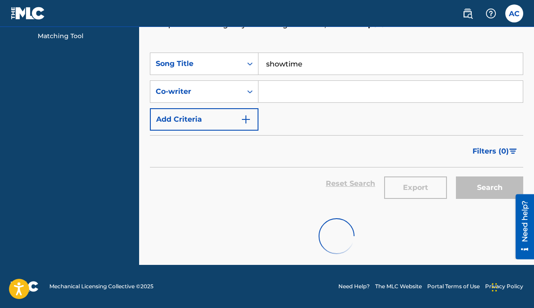
scroll to position [116, 0]
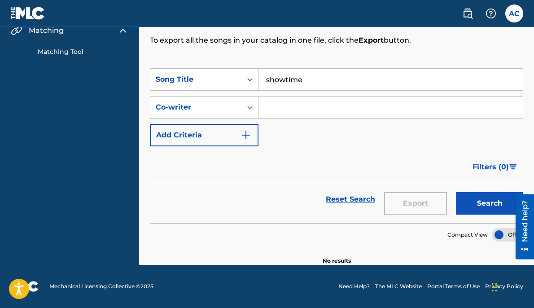
click at [314, 78] on input "showtime" at bounding box center [390, 80] width 264 height 22
click at [298, 96] on strong "my" at bounding box center [304, 99] width 12 height 9
click at [474, 197] on button "Search" at bounding box center [489, 203] width 67 height 22
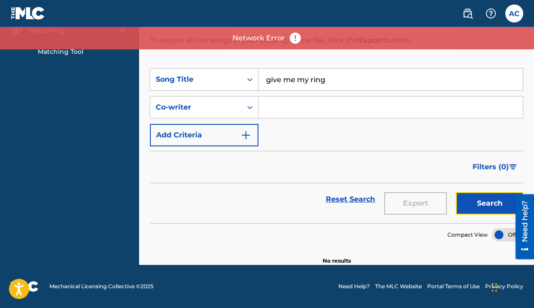
drag, startPoint x: 470, startPoint y: 197, endPoint x: 389, endPoint y: 129, distance: 106.4
click at [389, 129] on form "SearchWithCriteriafa666b8e-0013-465e-a210-74a3b7bc9042 Song Title give me my ri…" at bounding box center [336, 145] width 373 height 155
click at [469, 202] on button "Search" at bounding box center [489, 203] width 67 height 22
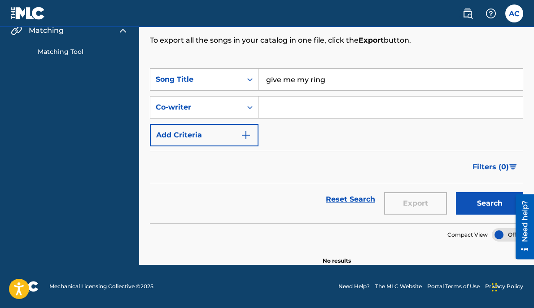
click at [284, 80] on input "give me my ring" at bounding box center [390, 80] width 264 height 22
type input "gime my ring"
click at [295, 81] on input "gime my ring" at bounding box center [390, 80] width 264 height 22
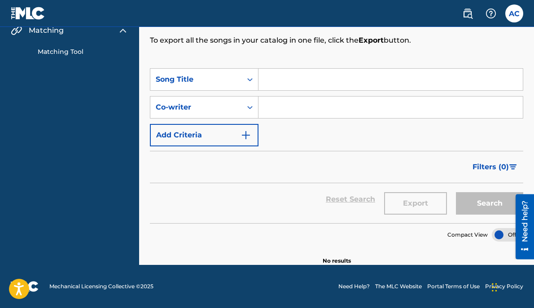
click at [88, 60] on div "Song Catalog My Writer Names Co-Writers Catalog Builder Matching Matching Tool" at bounding box center [69, 1] width 139 height 132
click at [67, 53] on link "Matching Tool" at bounding box center [83, 51] width 91 height 9
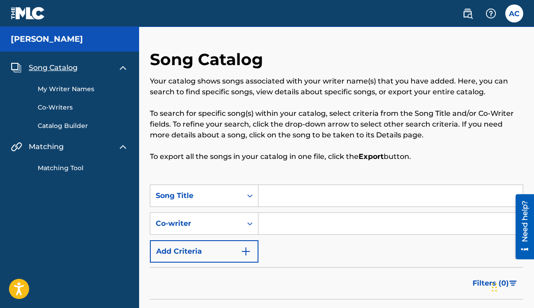
click at [67, 53] on div "Song Catalog My Writer Names Co-Writers Catalog Builder Matching Matching Tool" at bounding box center [69, 118] width 139 height 132
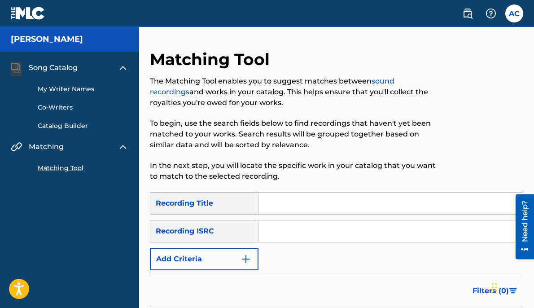
click at [67, 53] on div "Song Catalog My Writer Names Co-Writers Catalog Builder Matching Matching Tool" at bounding box center [69, 118] width 139 height 132
click at [241, 89] on p "The Matching Tool enables you to suggest matches between sound recordings and w…" at bounding box center [294, 92] width 288 height 32
click at [307, 195] on input "Search Form" at bounding box center [390, 204] width 264 height 22
type input "v"
paste input "SHOWTIME"
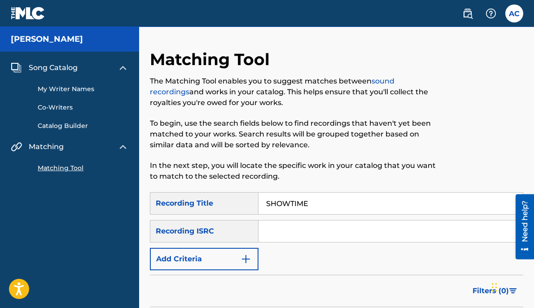
type input "SHOWTIME"
click at [288, 230] on input "Search Form" at bounding box center [390, 231] width 264 height 22
paste input "64394352 Song details: Work Title SHOWTIME Alternate Titles SHOWTIME MYMA SUPRA…"
type input "64394352 Song details: Work Title SHOWTIME Alternate Titles SHOWTIME MYMA SUPRA…"
paste input "64394352"
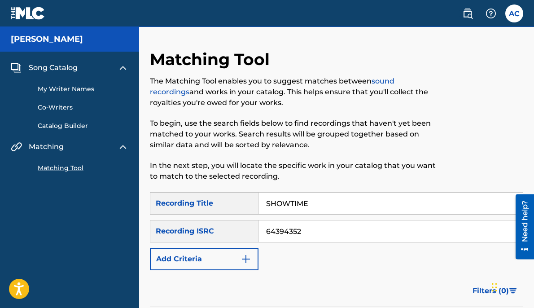
type input "64394352"
click at [495, 143] on div at bounding box center [481, 120] width 86 height 143
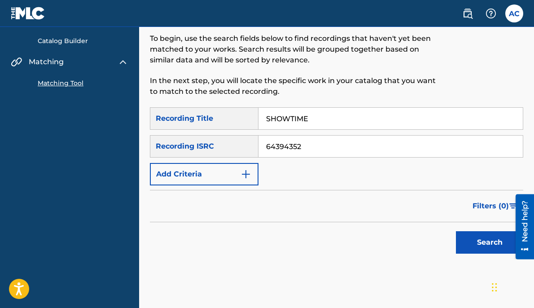
scroll to position [90, 0]
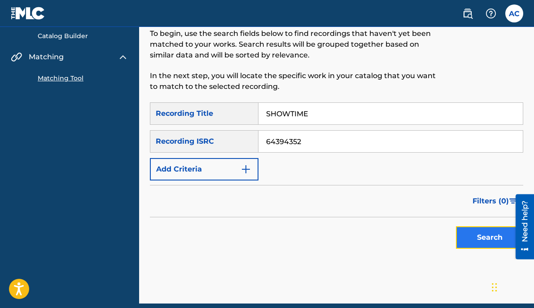
click at [465, 247] on button "Search" at bounding box center [489, 237] width 67 height 22
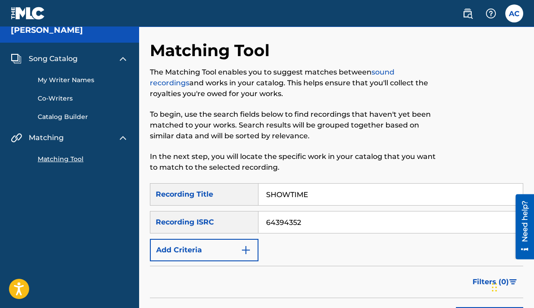
scroll to position [0, 0]
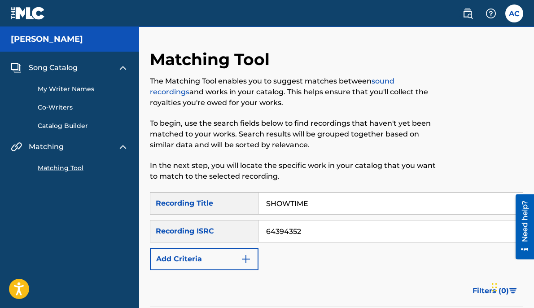
click at [56, 120] on div "My Writer Names Co-Writers Catalog Builder" at bounding box center [70, 101] width 118 height 57
click at [54, 125] on link "Catalog Builder" at bounding box center [83, 125] width 91 height 9
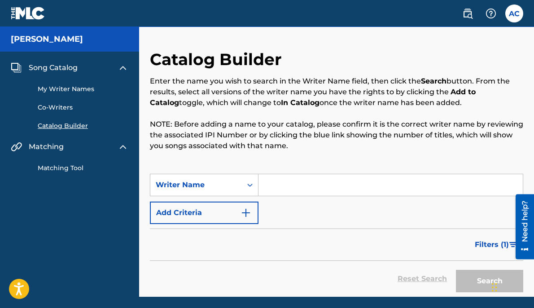
click at [301, 184] on input "Search Form" at bounding box center [390, 185] width 264 height 22
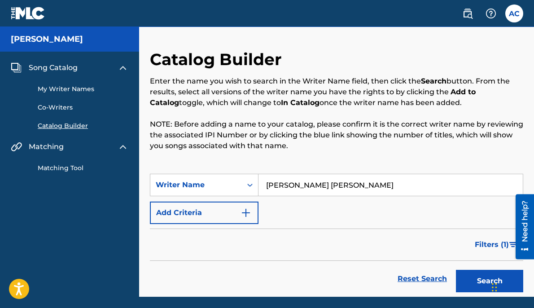
type input "[PERSON_NAME] [PERSON_NAME]"
click at [456, 270] on button "Search" at bounding box center [489, 281] width 67 height 22
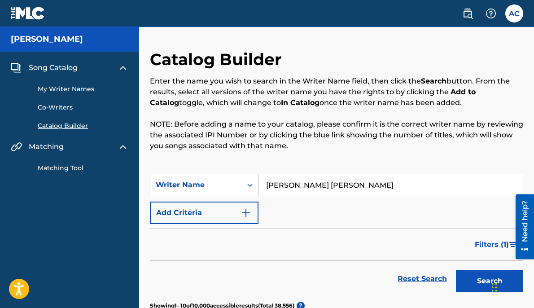
click at [274, 207] on div "SearchWithCriteria79bea6ec-778b-4fca-8e26-7c6797efade3 Writer Name [PERSON_NAME…" at bounding box center [336, 199] width 373 height 50
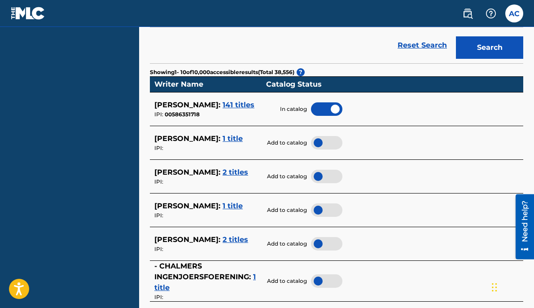
scroll to position [251, 0]
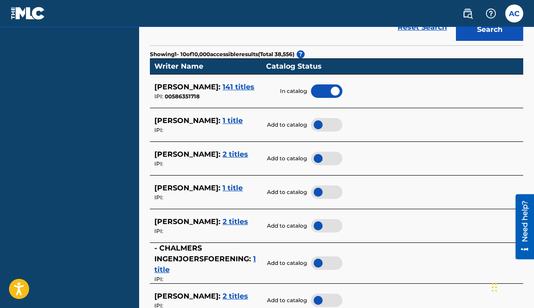
click at [240, 121] on span "1 title" at bounding box center [233, 120] width 20 height 9
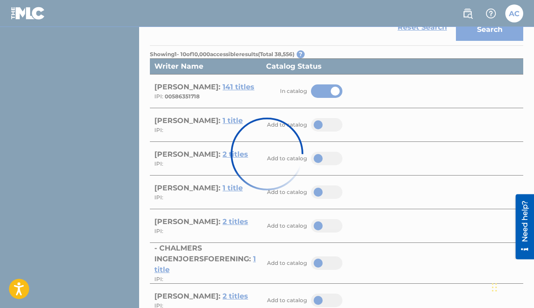
click at [115, 162] on div at bounding box center [267, 154] width 534 height 308
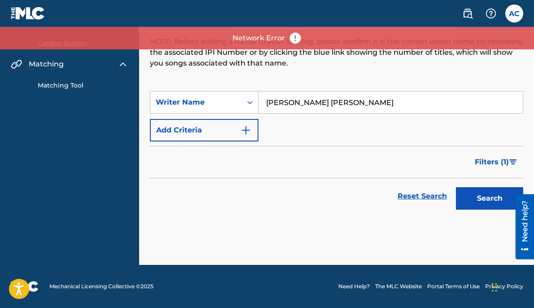
scroll to position [83, 0]
click at [185, 72] on div "Catalog Builder Enter the name you wish to search in the Writer Name field, the…" at bounding box center [336, 29] width 373 height 124
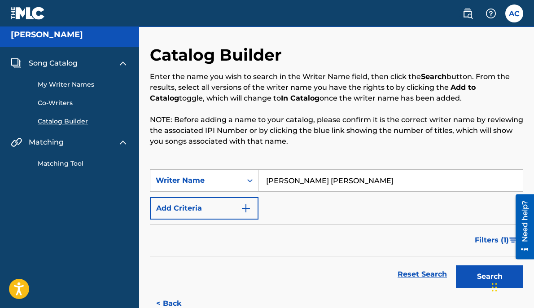
scroll to position [0, 0]
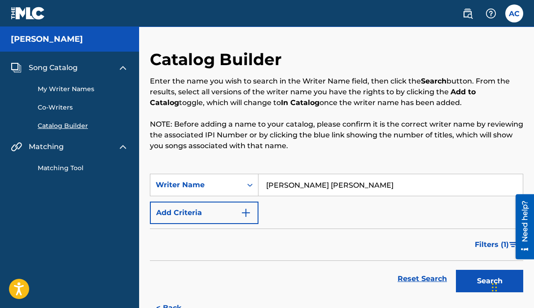
click at [44, 114] on div "My Writer Names Co-Writers Catalog Builder" at bounding box center [70, 101] width 118 height 57
click at [53, 105] on link "Co-Writers" at bounding box center [83, 107] width 91 height 9
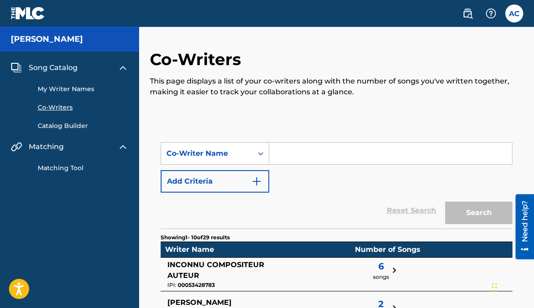
click at [61, 84] on div "My Writer Names Co-Writers Catalog Builder" at bounding box center [70, 101] width 118 height 57
click at [57, 92] on link "My Writer Names" at bounding box center [83, 88] width 91 height 9
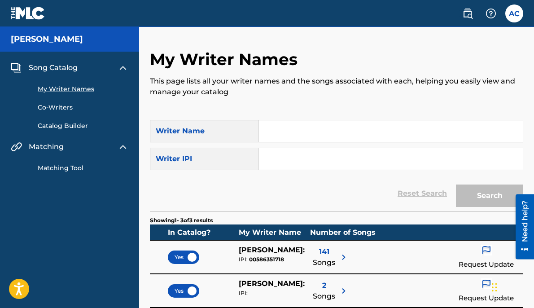
click at [318, 254] on div "141 Songs" at bounding box center [324, 257] width 22 height 25
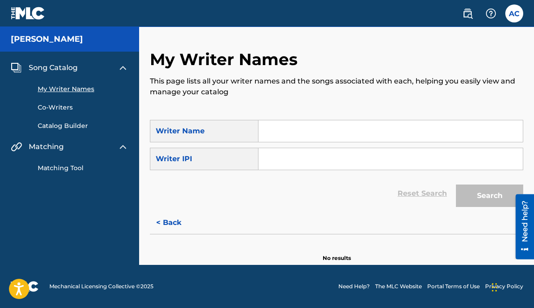
click at [394, 67] on div "My Writer Names This page lists all your writer names and the songs associated …" at bounding box center [336, 84] width 373 height 70
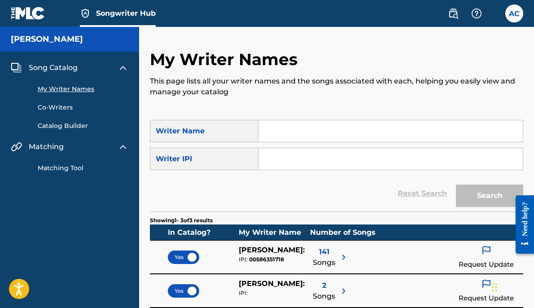
click at [320, 254] on span "141" at bounding box center [324, 251] width 10 height 11
